Goal: Information Seeking & Learning: Check status

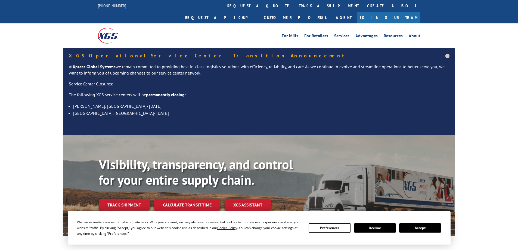
click at [295, 7] on link "track a shipment" at bounding box center [329, 6] width 68 height 12
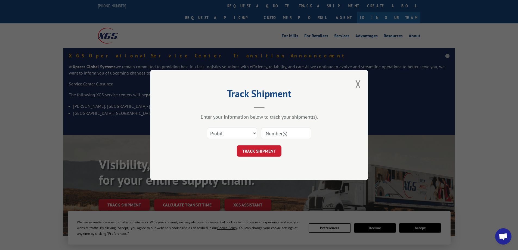
click at [273, 131] on input at bounding box center [286, 132] width 50 height 11
click at [248, 131] on select "Select category... Probill BOL PO" at bounding box center [232, 132] width 50 height 11
select select "po"
click at [207, 127] on select "Select category... Probill BOL PO" at bounding box center [232, 132] width 50 height 11
click at [281, 133] on input at bounding box center [286, 132] width 50 height 11
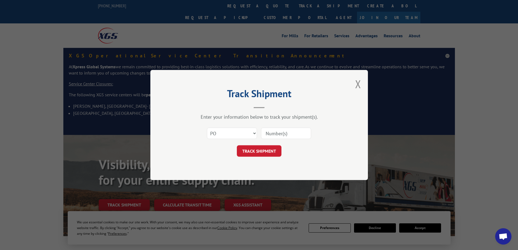
paste input "09522380"
type input "09522380"
click at [265, 151] on button "TRACK SHIPMENT" at bounding box center [259, 150] width 45 height 11
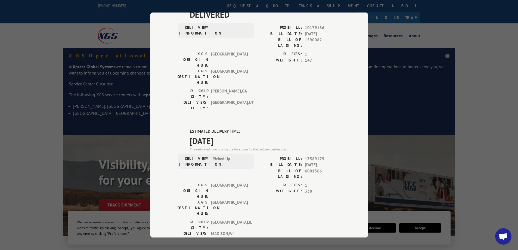
scroll to position [54, 0]
